Goal: Navigation & Orientation: Find specific page/section

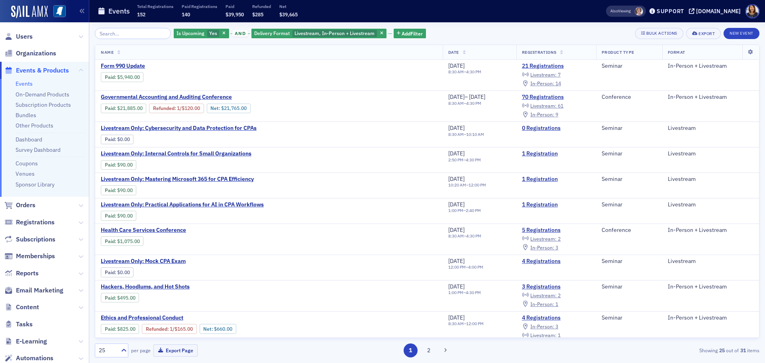
click at [25, 30] on span "Users" at bounding box center [44, 36] width 89 height 17
click at [22, 35] on span "Users" at bounding box center [24, 36] width 17 height 9
